Goal: Task Accomplishment & Management: Manage account settings

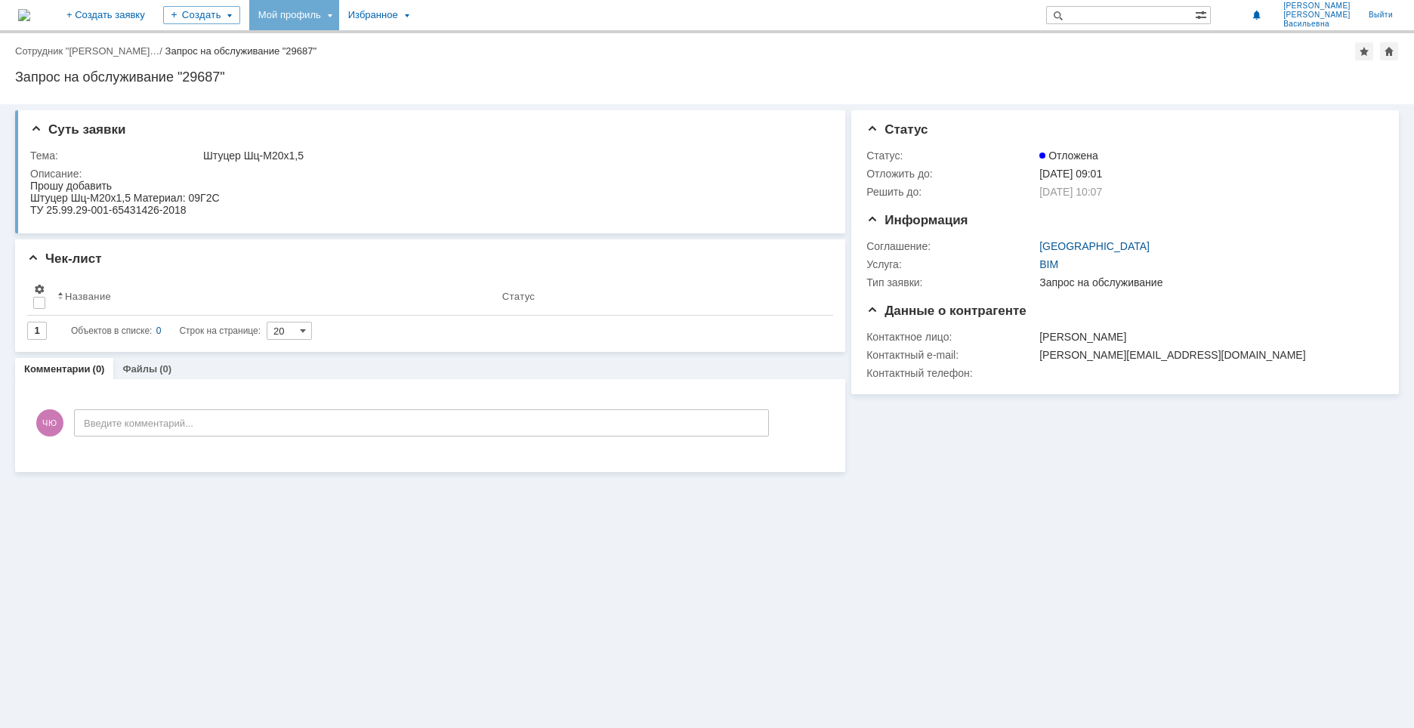
click at [339, 7] on div "Мой профиль" at bounding box center [294, 15] width 90 height 30
click at [367, 39] on link "Мой аккаунт" at bounding box center [309, 45] width 115 height 18
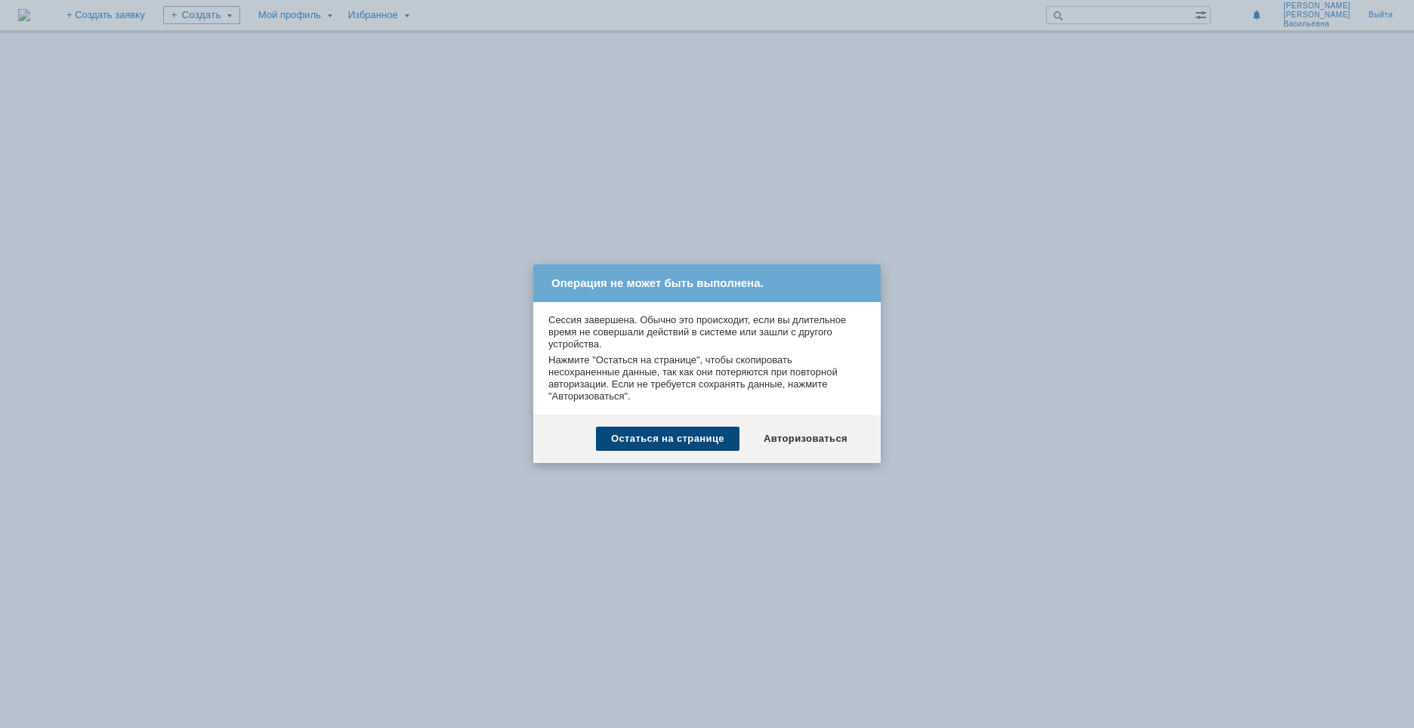
click at [703, 448] on div "Остаться на странице" at bounding box center [668, 439] width 144 height 24
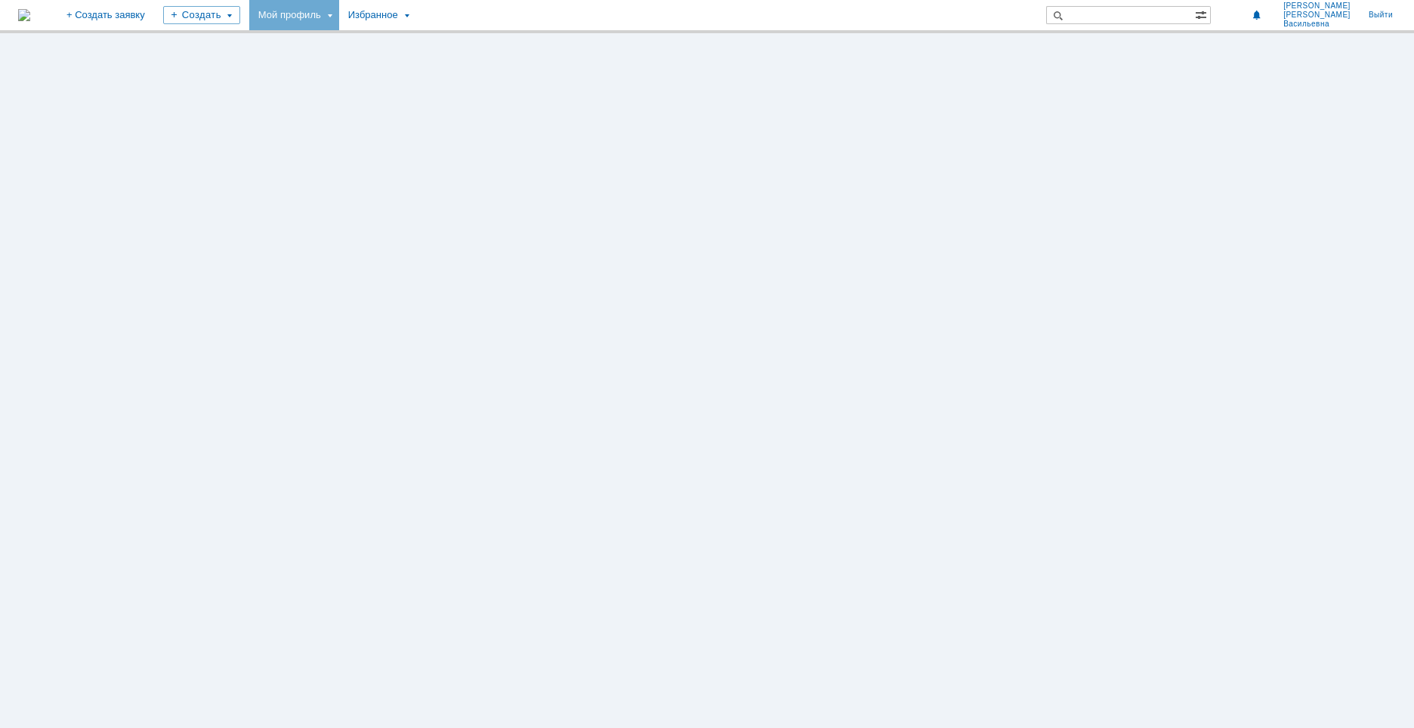
click at [339, 16] on div "Мой профиль" at bounding box center [294, 15] width 90 height 30
click at [478, 66] on link "Мои заявки" at bounding box center [430, 69] width 115 height 18
click at [339, 17] on div "Мой профиль" at bounding box center [294, 15] width 90 height 30
click at [468, 67] on link "Мои заявки" at bounding box center [430, 69] width 115 height 18
click at [339, 17] on div "Мой профиль" at bounding box center [294, 15] width 90 height 30
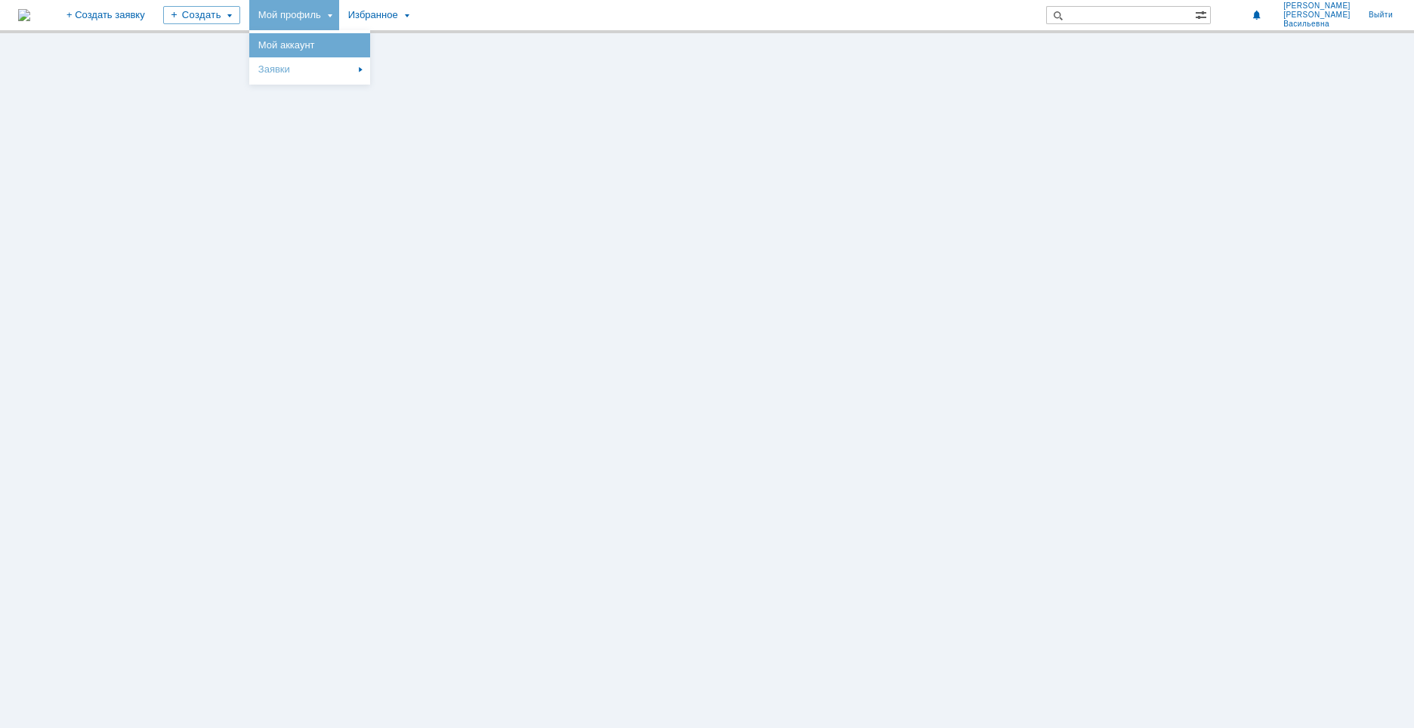
click at [367, 51] on link "Мой аккаунт" at bounding box center [309, 45] width 115 height 18
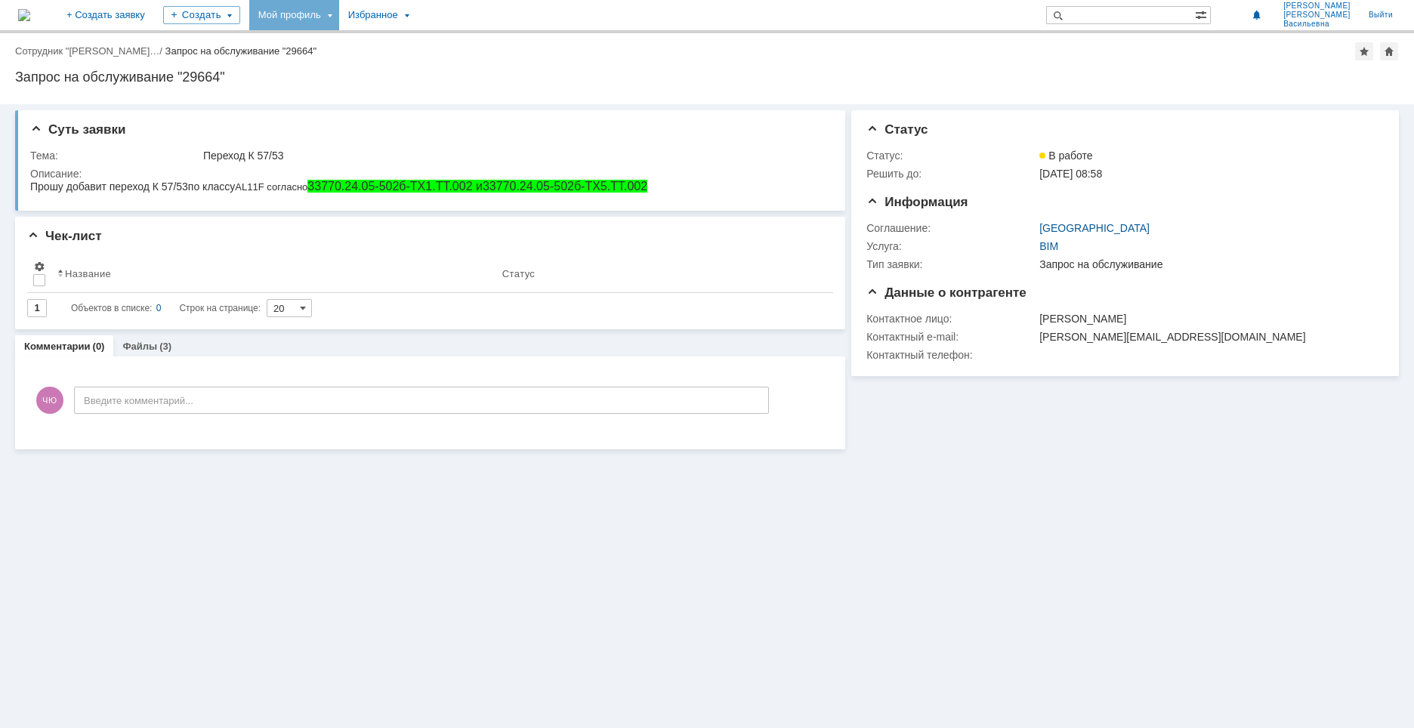
click at [339, 20] on div "Мой профиль" at bounding box center [294, 15] width 90 height 30
click at [476, 68] on link "Мои заявки" at bounding box center [430, 69] width 115 height 18
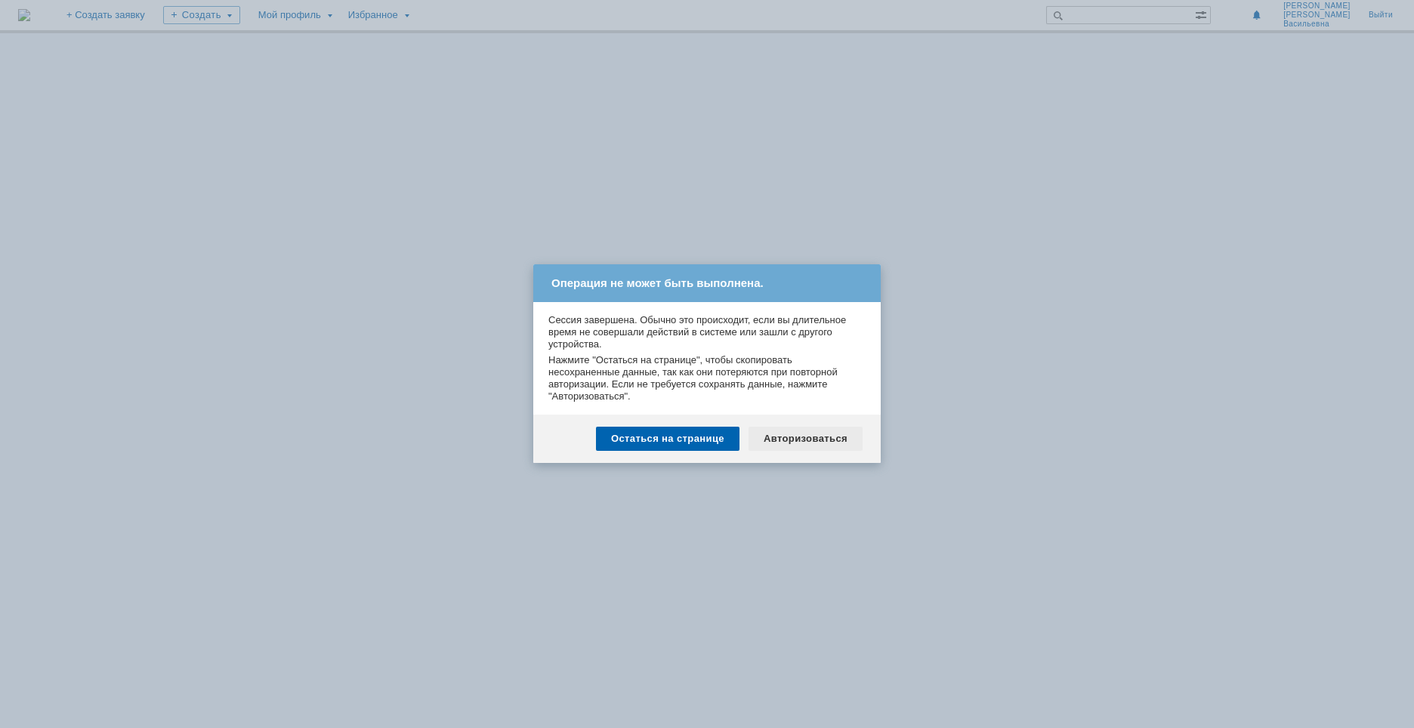
click at [813, 443] on div "Авторизоваться" at bounding box center [806, 439] width 114 height 24
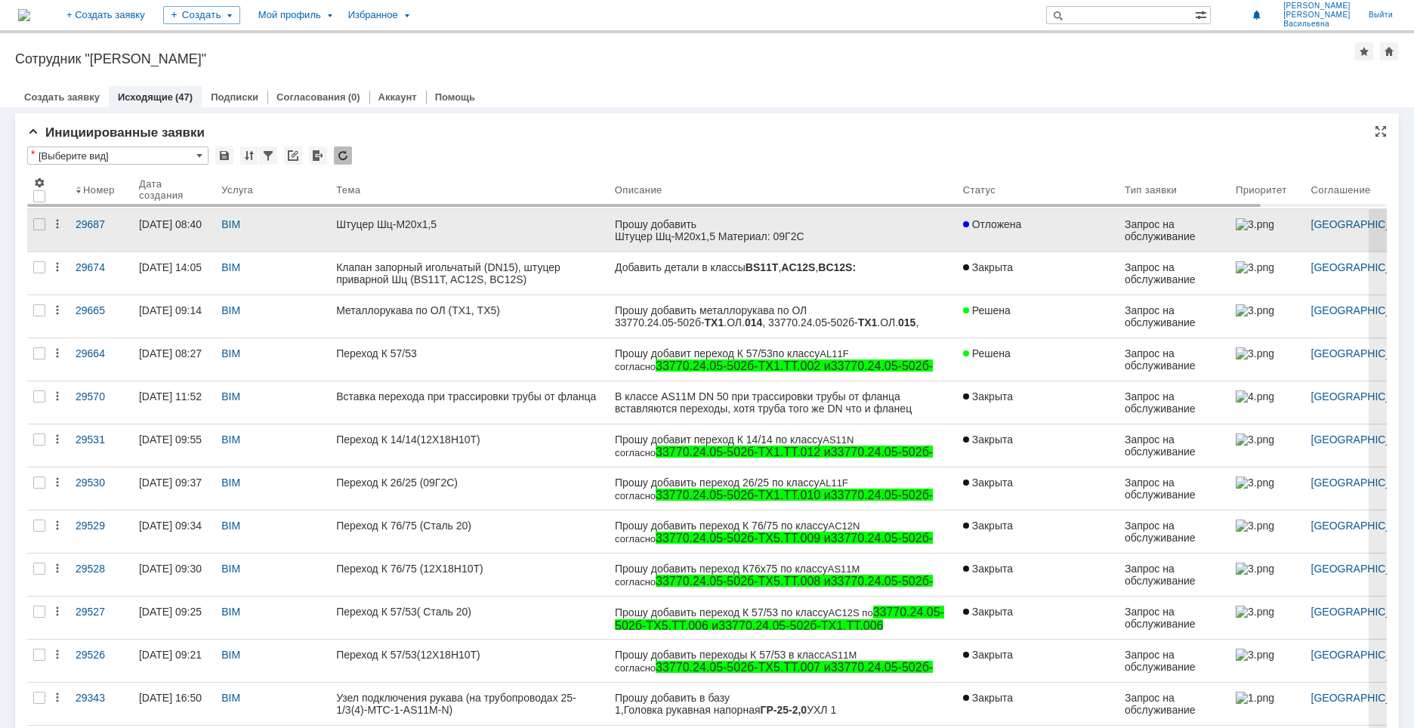
click at [423, 232] on link "Штуцер Шц-М20х1,5" at bounding box center [469, 230] width 279 height 42
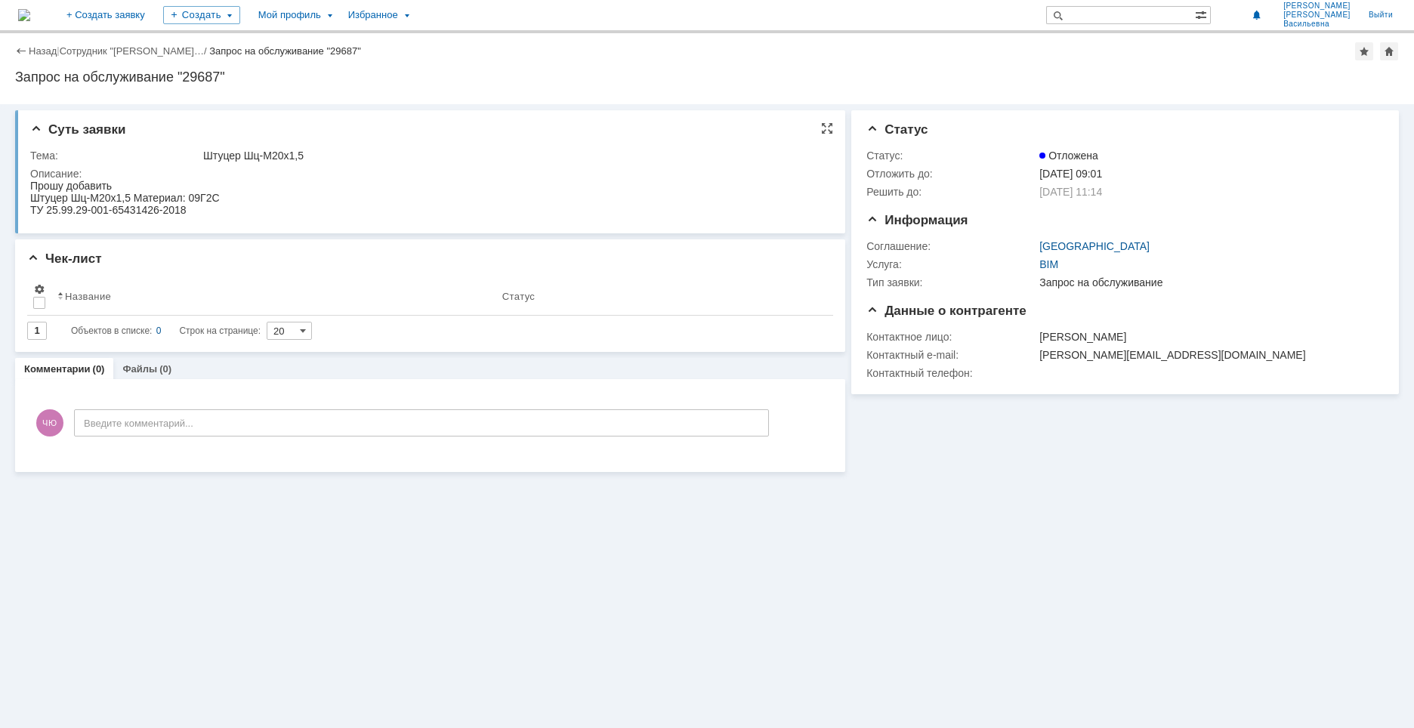
click at [212, 153] on div "Штуцер Шц-М20х1,5" at bounding box center [512, 156] width 619 height 12
drag, startPoint x: 204, startPoint y: 153, endPoint x: 325, endPoint y: 154, distance: 120.9
click at [325, 154] on div "Штуцер Шц-М20х1,5" at bounding box center [512, 156] width 619 height 12
copy div "Штуцер Шц-М20х1,5"
